Goal: Find specific page/section: Find specific page/section

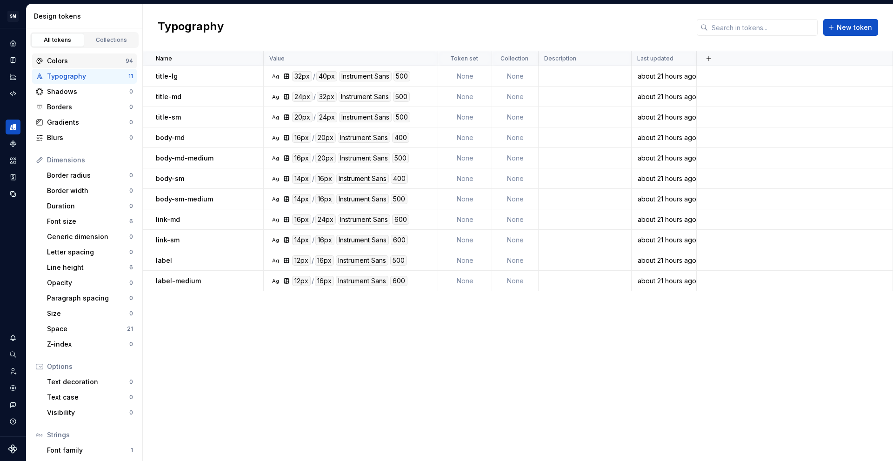
click at [69, 62] on div "Colors" at bounding box center [86, 60] width 79 height 9
click at [80, 59] on div "Colors" at bounding box center [86, 60] width 79 height 9
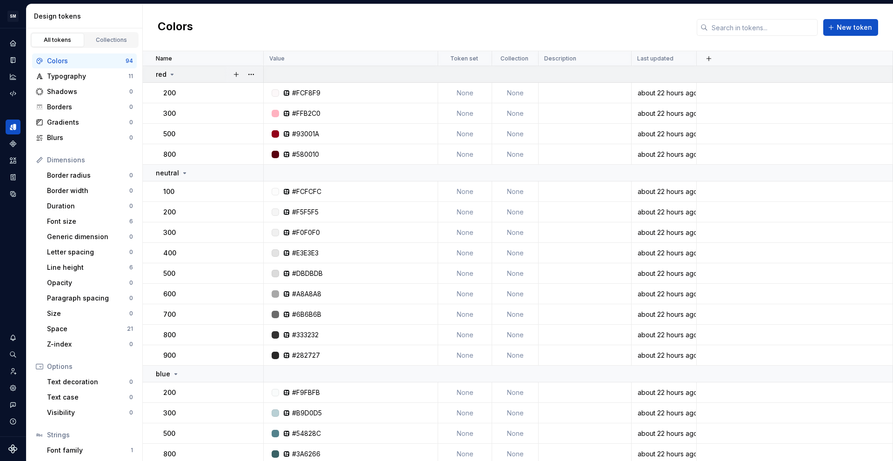
click at [196, 77] on div "red" at bounding box center [209, 74] width 107 height 9
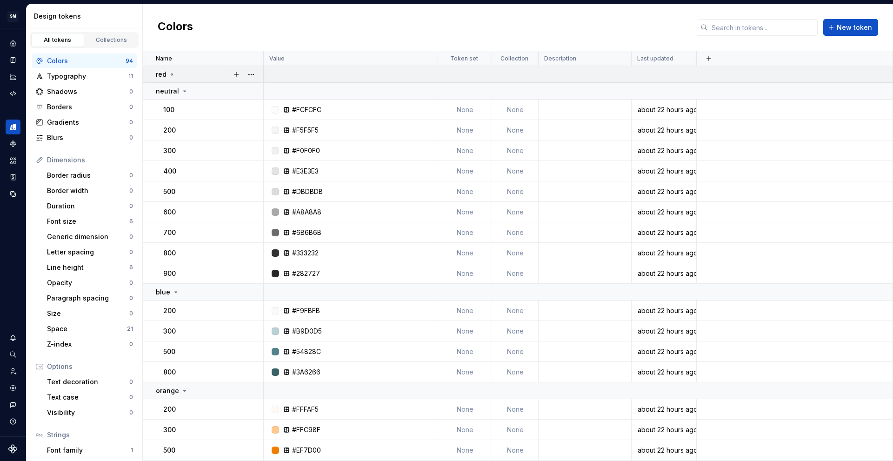
click at [190, 77] on div "red" at bounding box center [209, 74] width 107 height 9
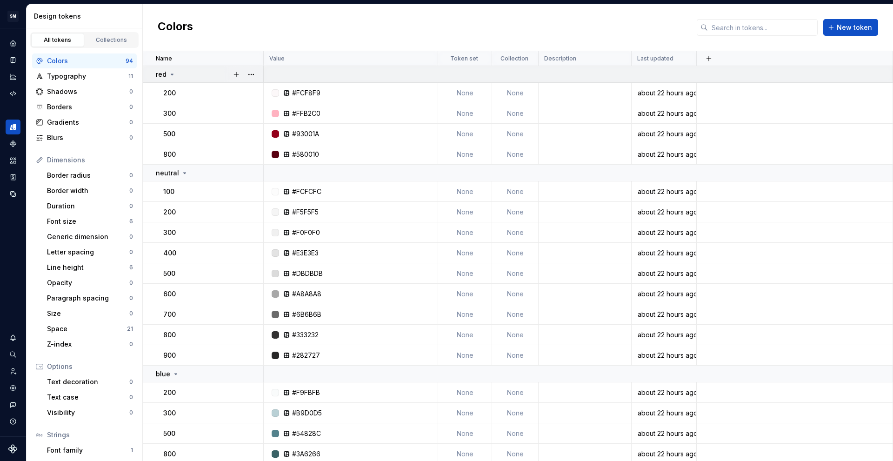
click at [191, 72] on div "red" at bounding box center [209, 74] width 107 height 9
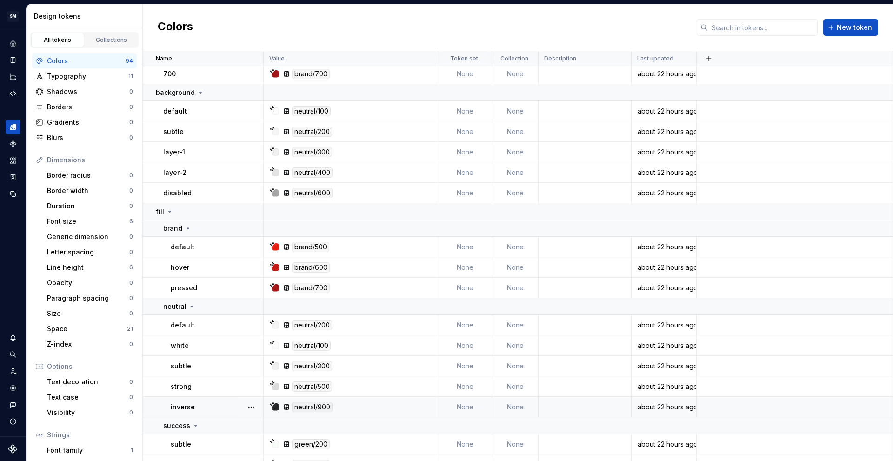
scroll to position [1535, 0]
